Goal: Task Accomplishment & Management: Manage account settings

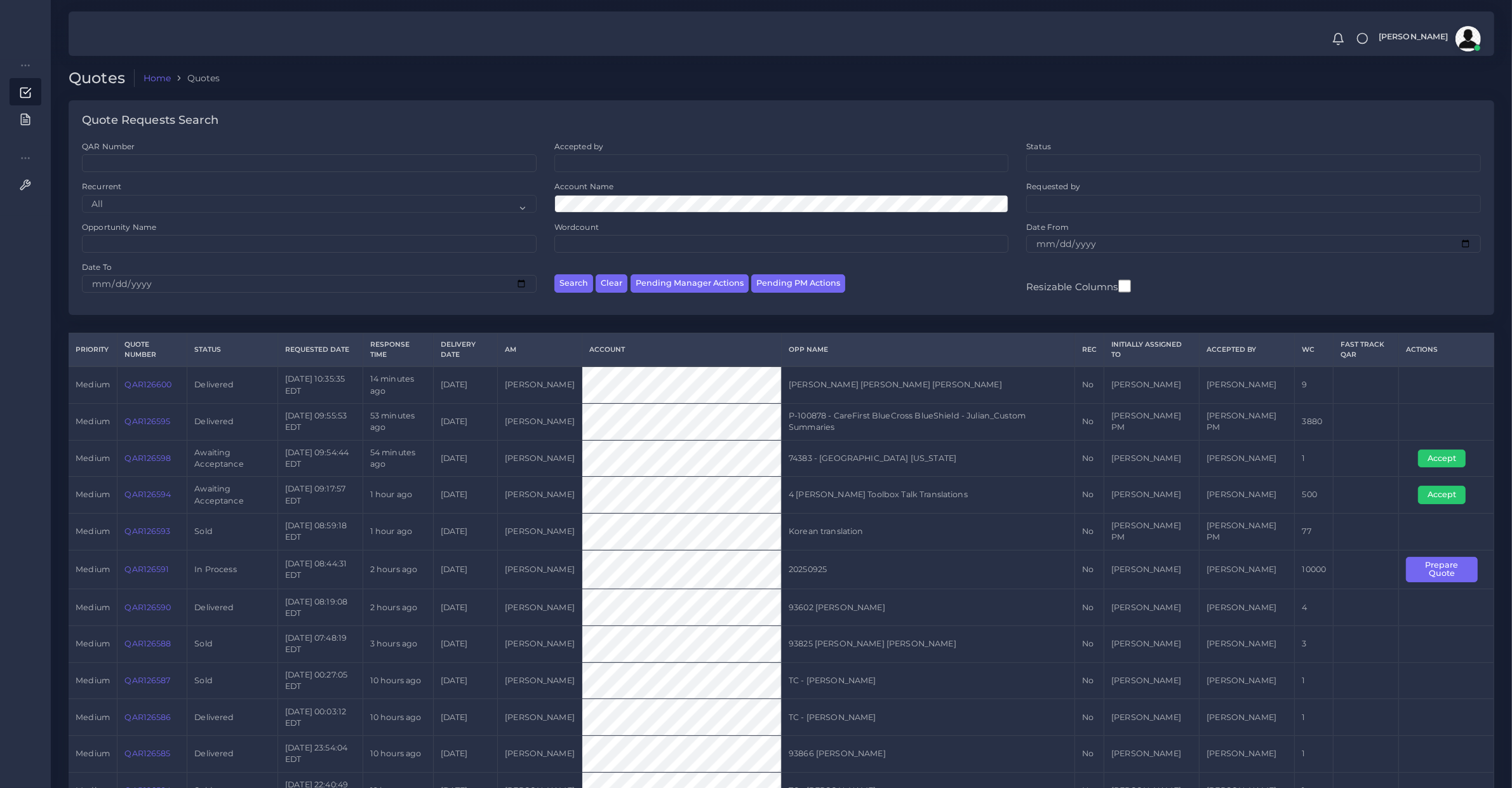
click at [781, 272] on div "Search Clear Pending Manager Actions Pending PM Actions" at bounding box center [781, 281] width 473 height 40
click at [786, 287] on button "Pending PM Actions" at bounding box center [798, 283] width 94 height 19
click at [725, 285] on button "Pending Manager Actions" at bounding box center [690, 283] width 118 height 19
select select "awaiting_manager_initial_review"
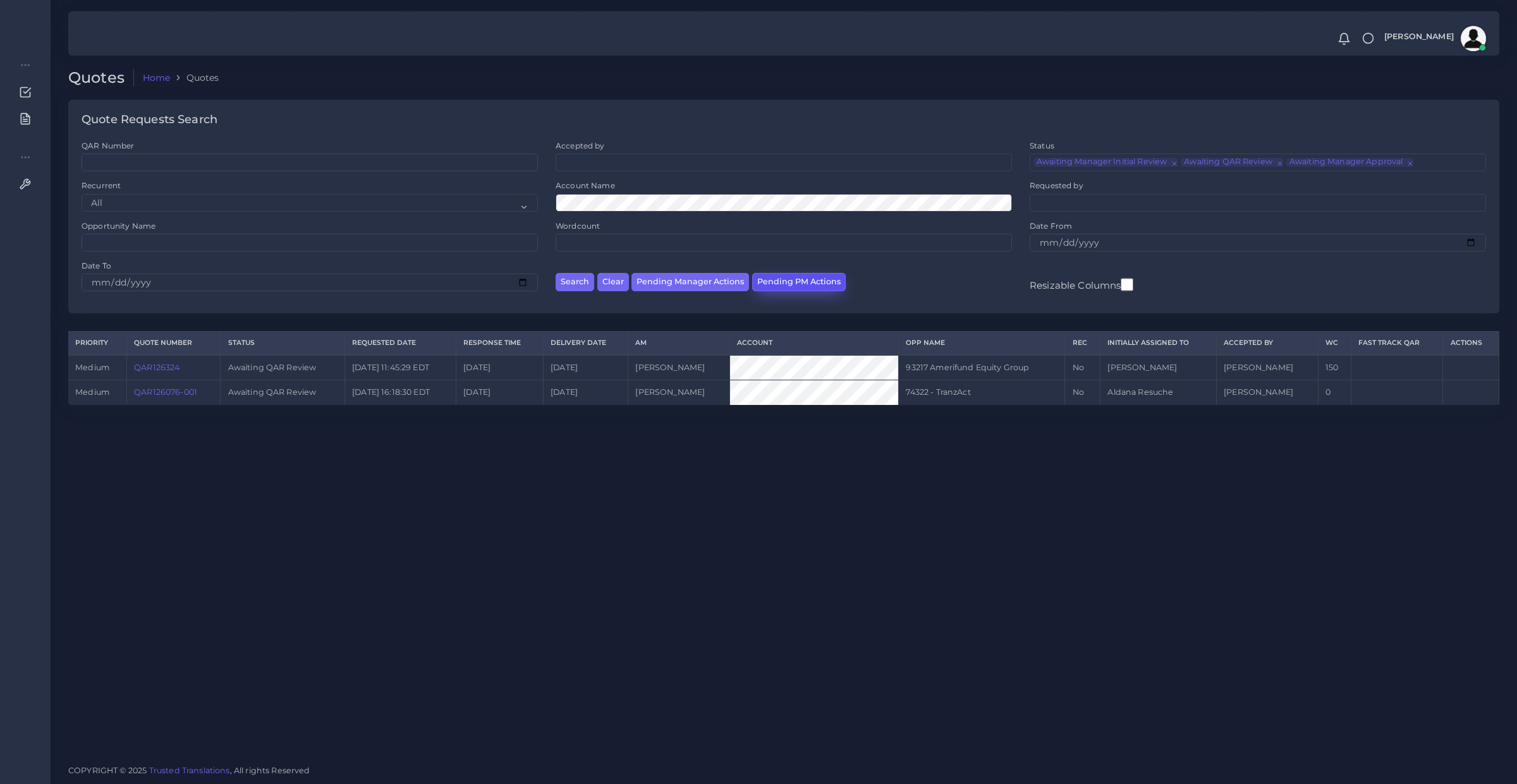
click at [804, 285] on button "Pending PM Actions" at bounding box center [799, 282] width 94 height 19
select select "awaiting_acceptance"
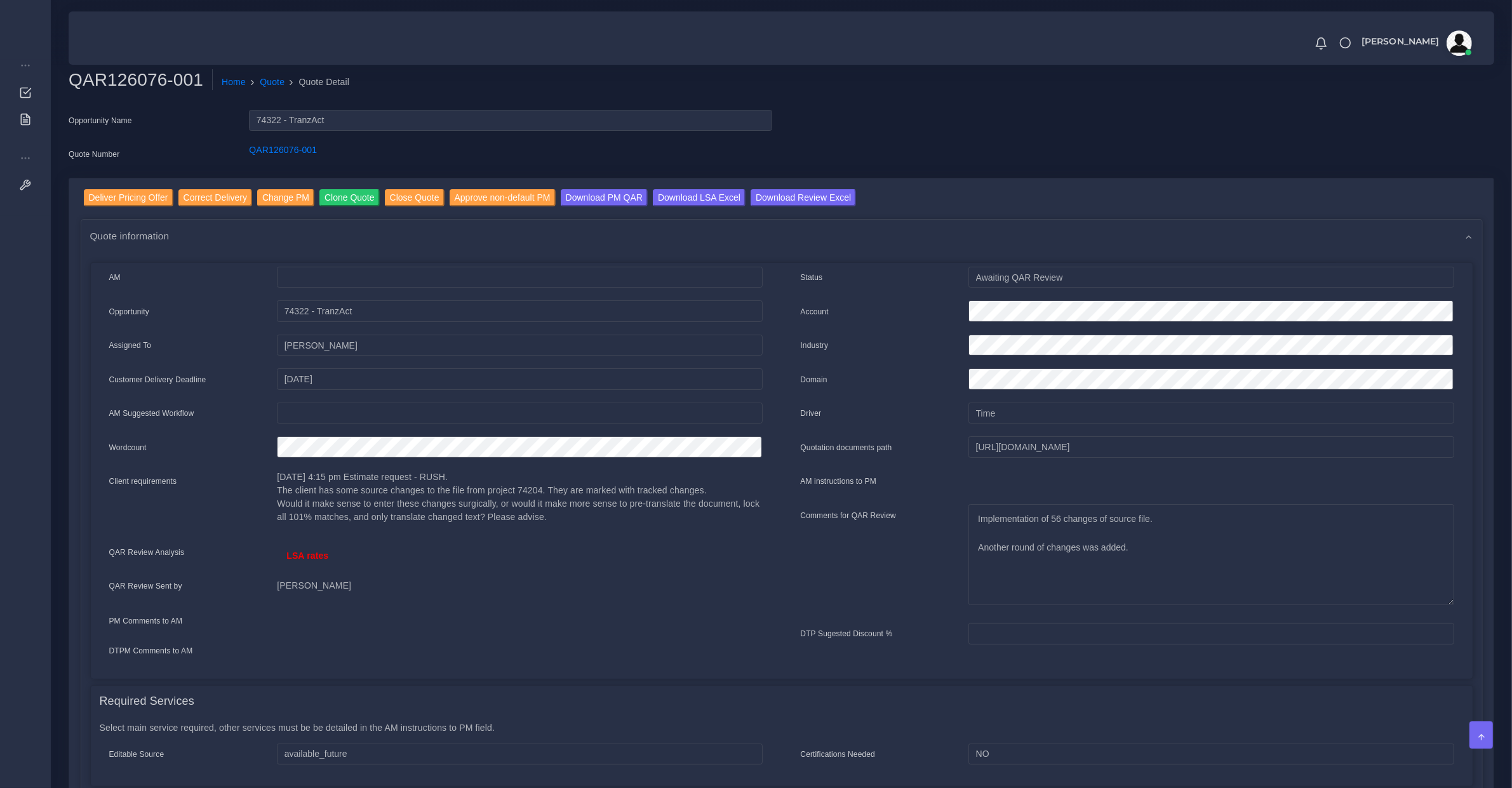
click at [142, 186] on div "Deliver Pricing Offer Correct Delivery Change PM Clone Quote Close Quote Approv…" at bounding box center [781, 752] width 1424 height 1148
click at [153, 211] on div "Deliver Pricing Offer Correct Delivery Change PM Clone Quote Close Quote Approv…" at bounding box center [782, 752] width 1402 height 1126
click at [140, 200] on input "Deliver Pricing Offer" at bounding box center [128, 198] width 90 height 17
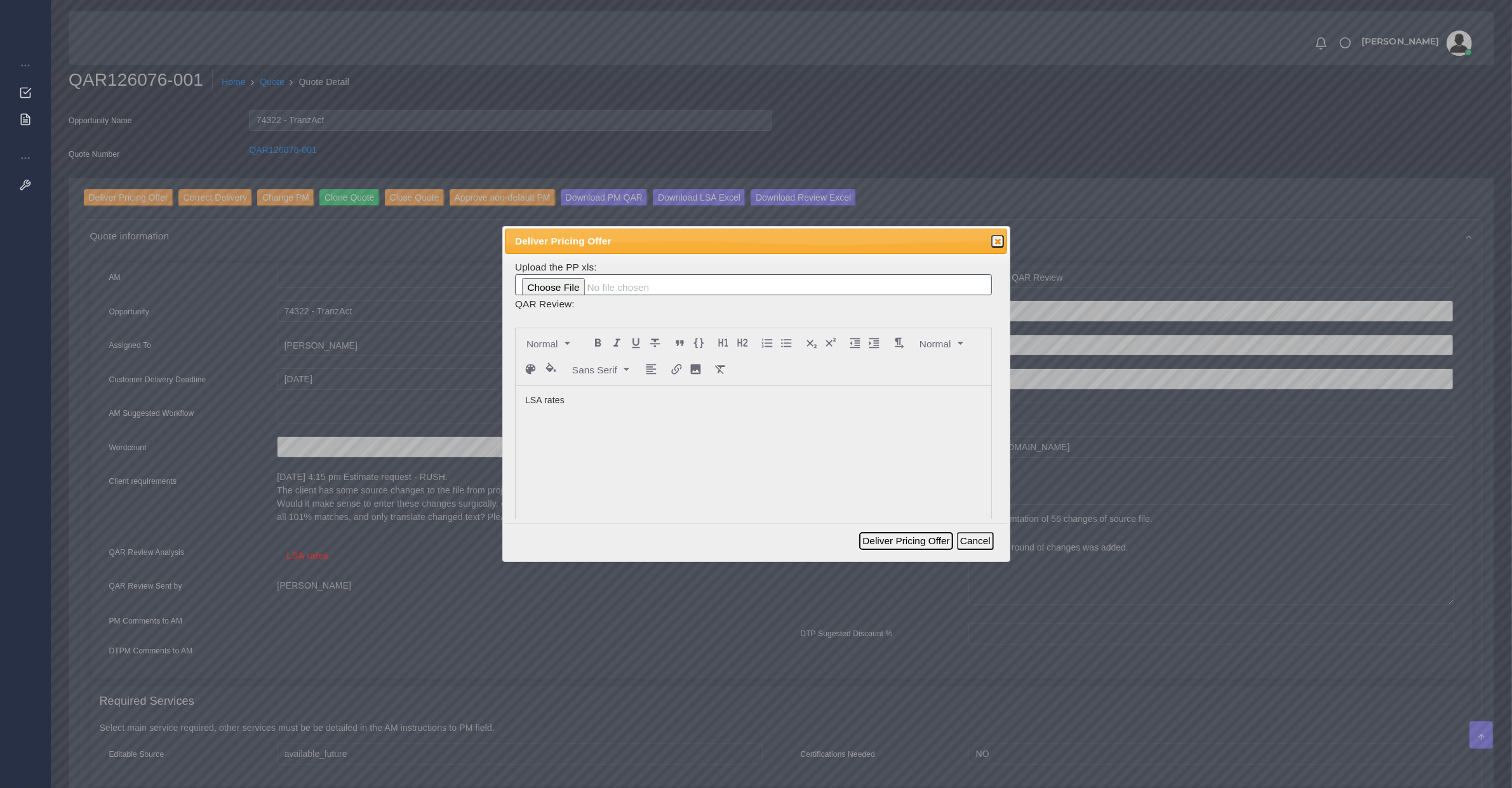
click at [925, 537] on button "Deliver Pricing Offer" at bounding box center [906, 541] width 94 height 18
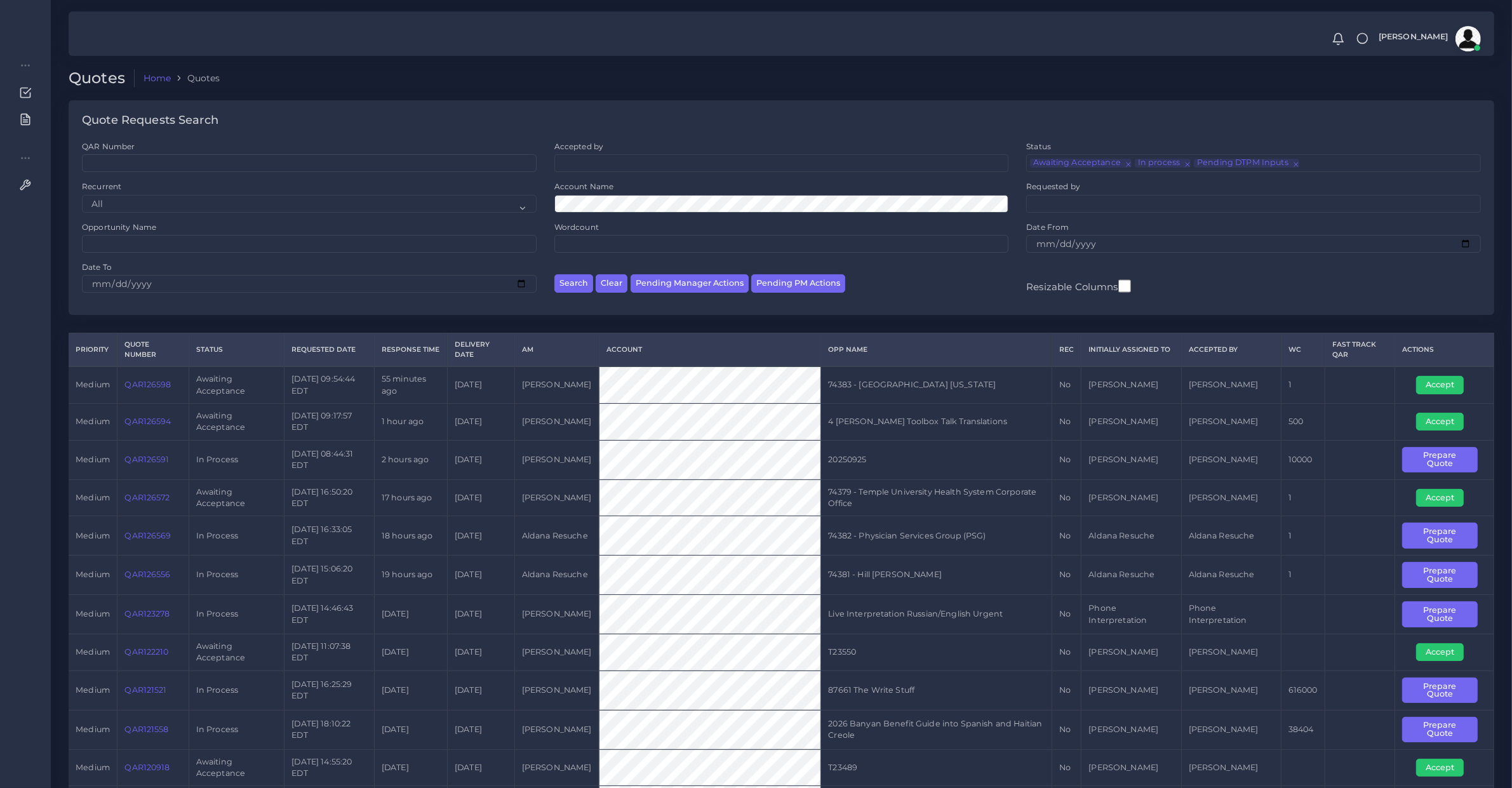
click at [586, 188] on label "Account Name" at bounding box center [584, 186] width 59 height 11
click at [592, 194] on div "Account Name" at bounding box center [781, 196] width 455 height 31
click at [554, 274] on button "Search" at bounding box center [574, 283] width 39 height 19
